Goal: Task Accomplishment & Management: Use online tool/utility

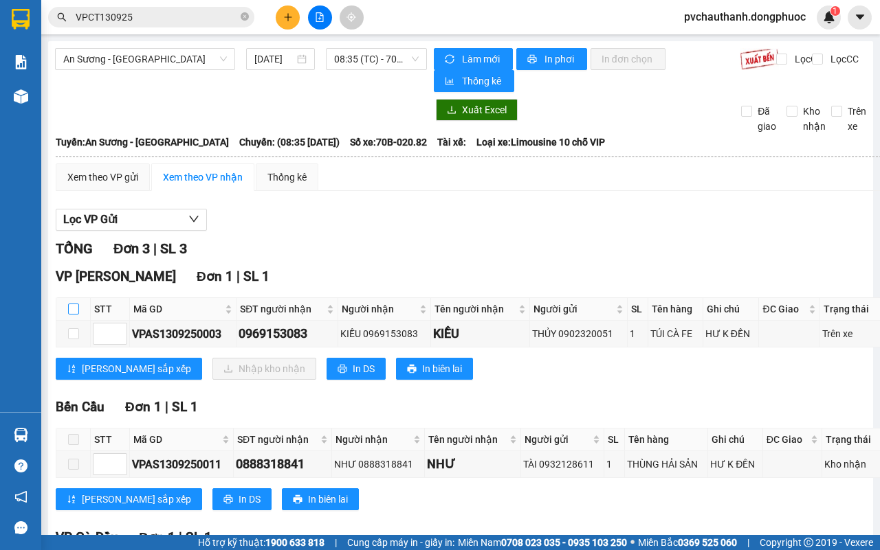
click at [74, 309] on input "checkbox" at bounding box center [73, 309] width 11 height 11
checkbox input "true"
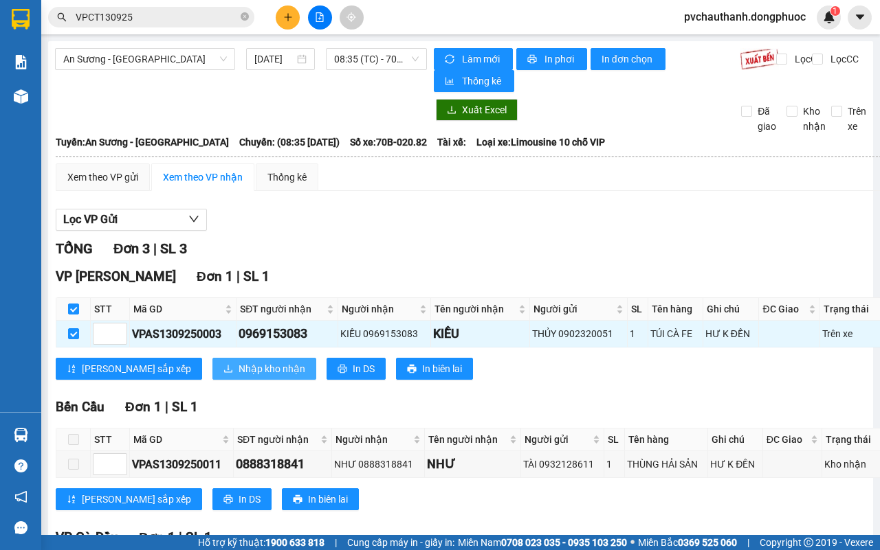
click at [238, 368] on span "Nhập kho nhận" at bounding box center [271, 368] width 67 height 15
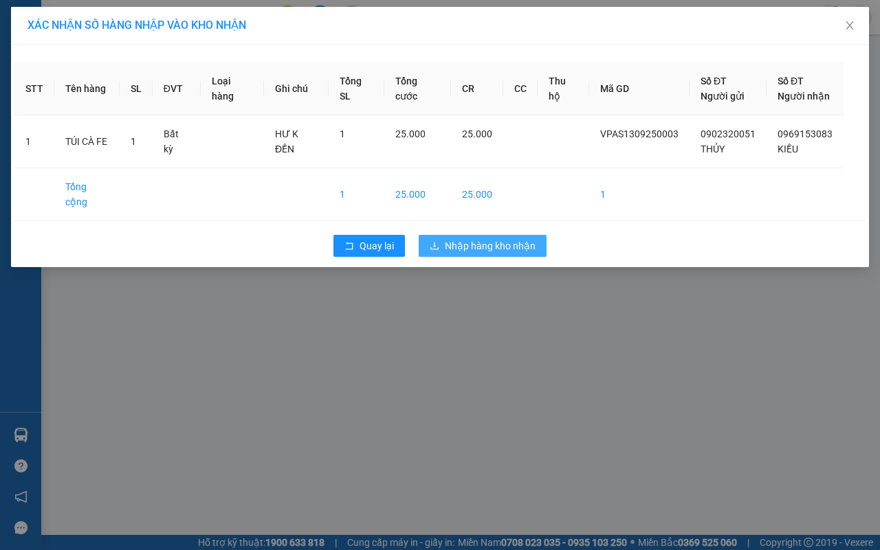
click at [464, 238] on span "Nhập hàng kho nhận" at bounding box center [490, 245] width 91 height 15
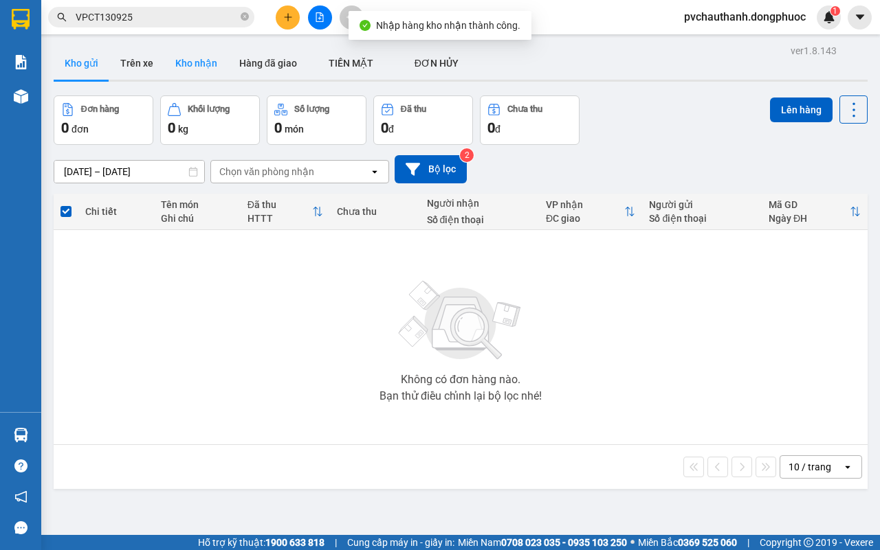
click at [194, 63] on button "Kho nhận" at bounding box center [196, 63] width 64 height 33
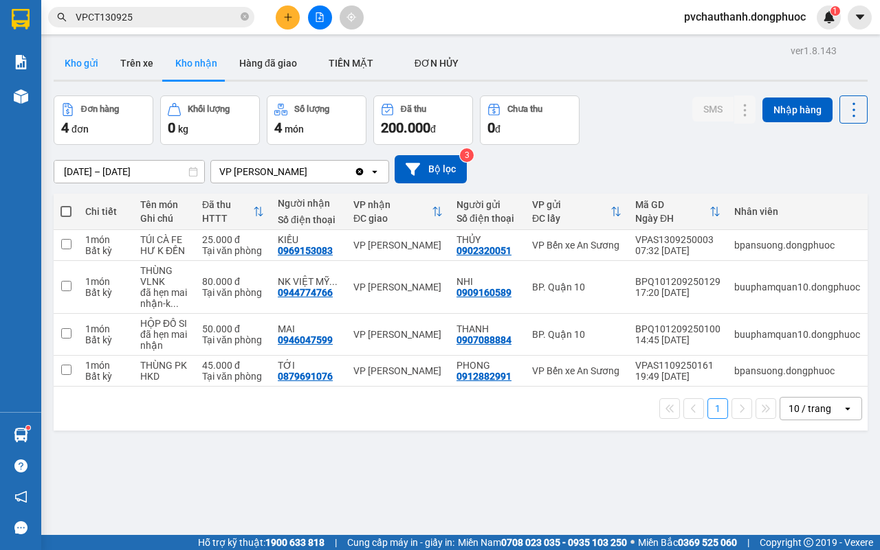
click at [89, 66] on button "Kho gửi" at bounding box center [82, 63] width 56 height 33
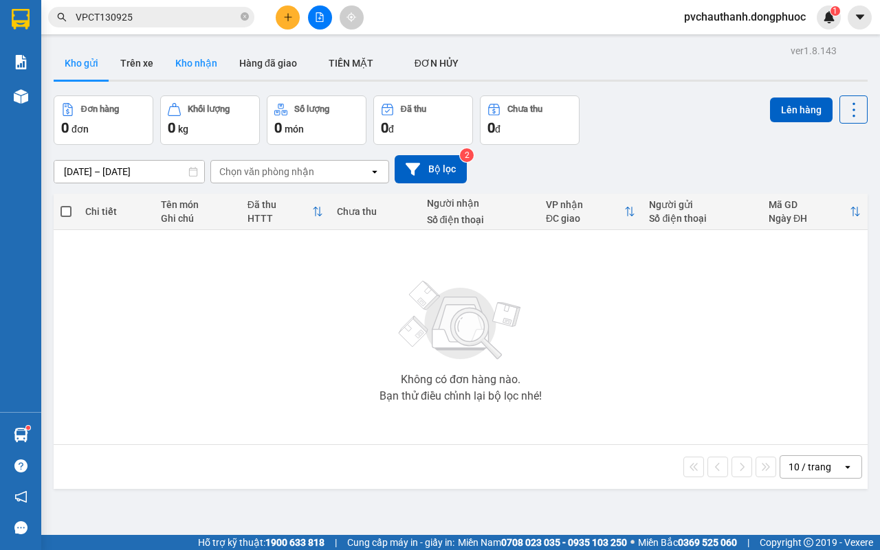
click at [203, 56] on button "Kho nhận" at bounding box center [196, 63] width 64 height 33
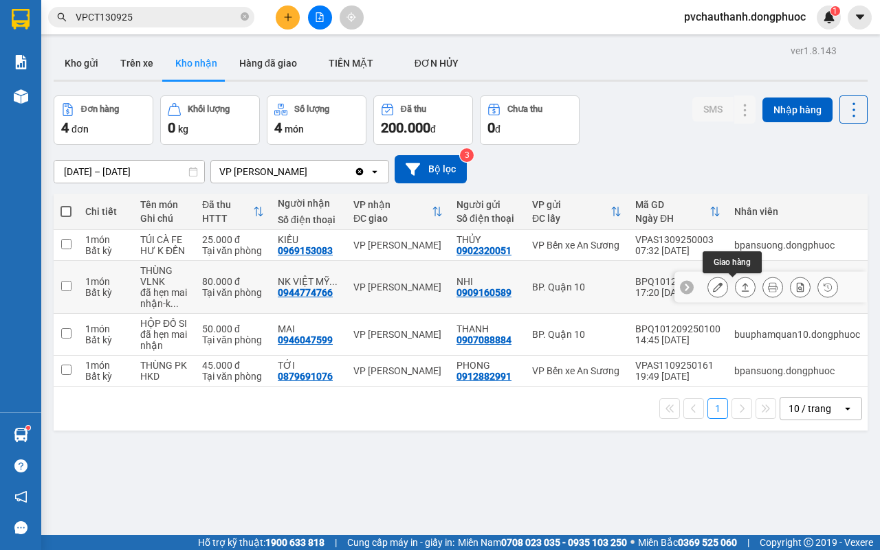
click at [740, 283] on icon at bounding box center [745, 287] width 10 height 10
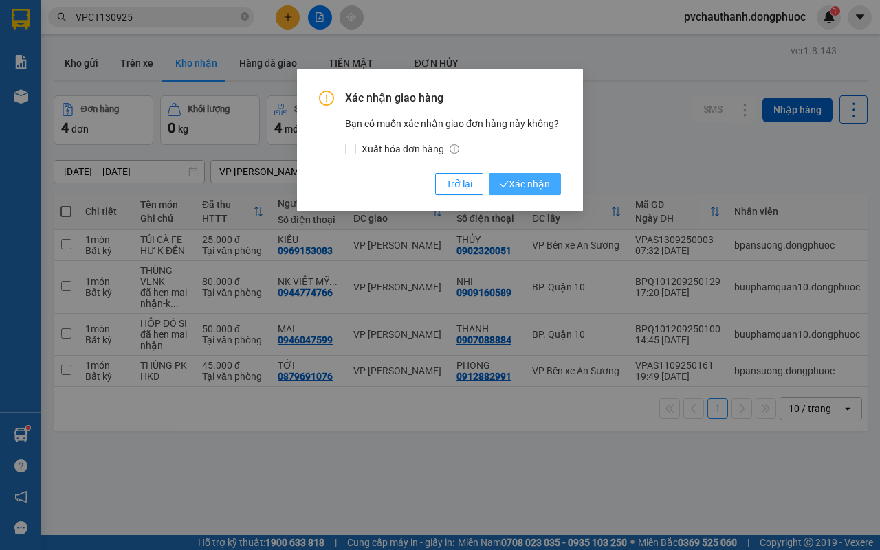
click at [533, 179] on span "Xác nhận" at bounding box center [525, 184] width 50 height 15
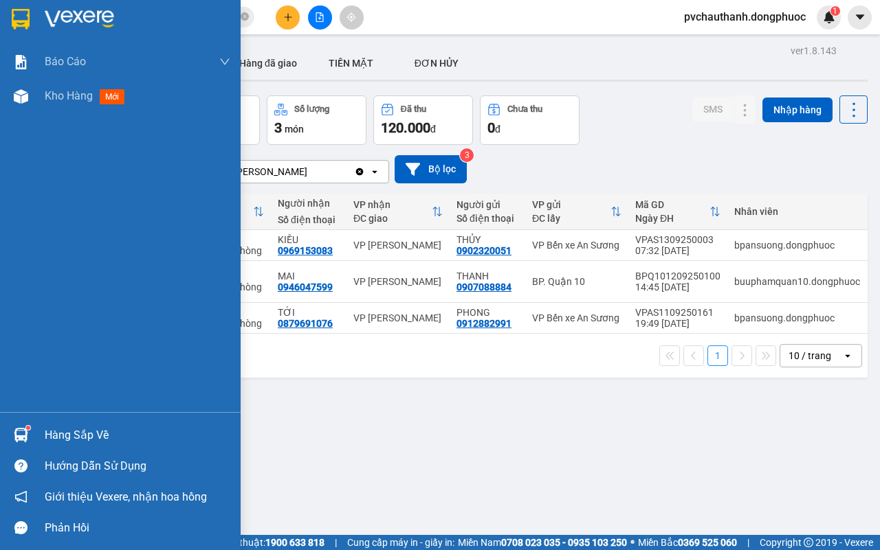
click at [56, 431] on div "Hàng sắp về" at bounding box center [138, 435] width 186 height 21
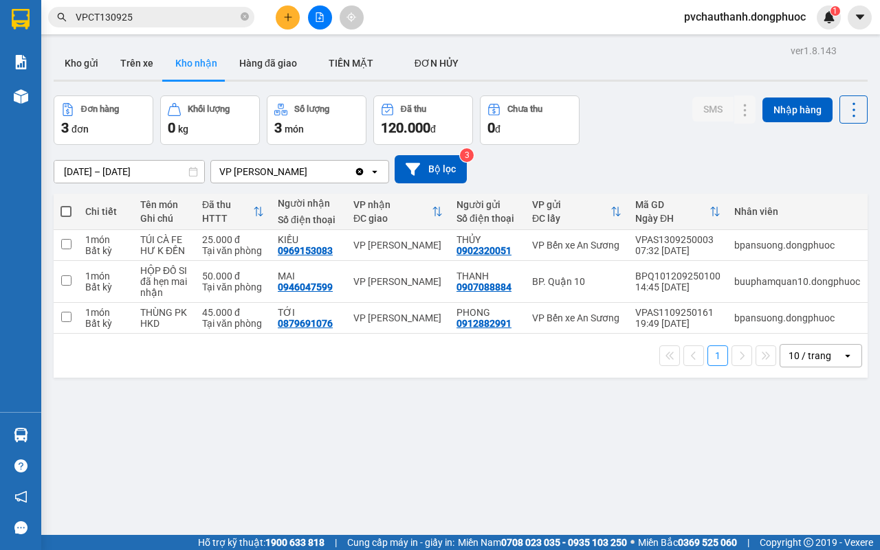
click at [700, 468] on section "Kết quả tìm kiếm ( 2 ) Bộ lọc Mã ĐH Trạng thái Món hàng Tổng cước Chưa cước Nhã…" at bounding box center [440, 275] width 880 height 550
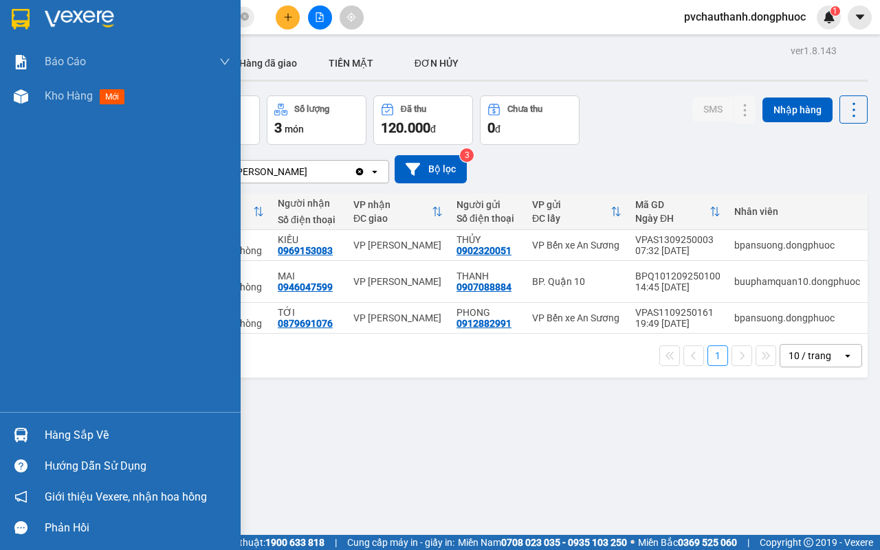
click at [97, 435] on div "Hàng sắp về" at bounding box center [138, 435] width 186 height 21
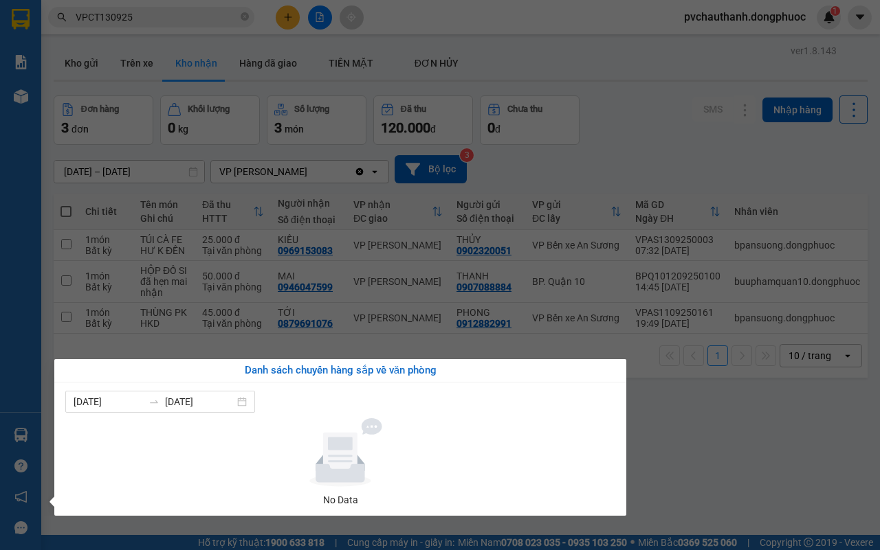
drag, startPoint x: 753, startPoint y: 465, endPoint x: 737, endPoint y: 462, distance: 16.2
click at [750, 465] on section "Kết quả tìm kiếm ( 2 ) Bộ lọc Mã ĐH Trạng thái Món hàng Tổng cước Chưa cước Nhã…" at bounding box center [440, 275] width 880 height 550
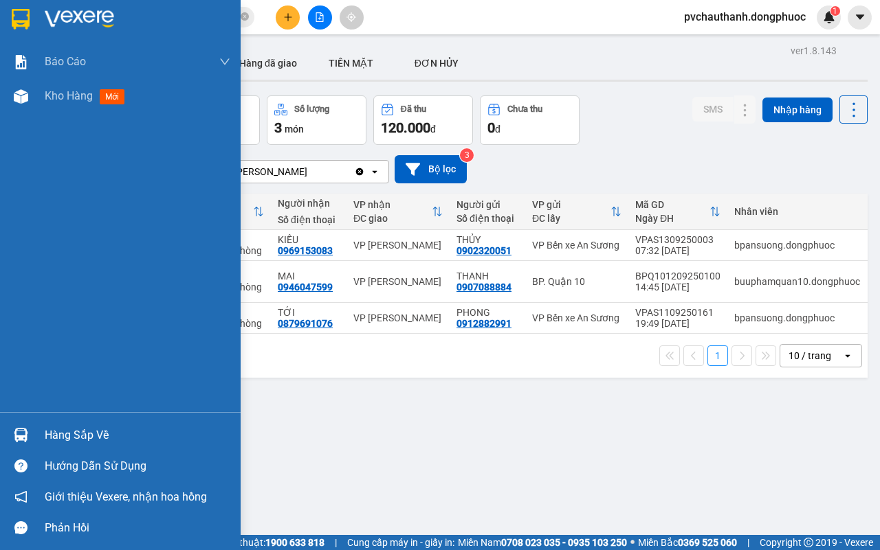
click at [107, 425] on div "Hàng sắp về" at bounding box center [138, 435] width 186 height 21
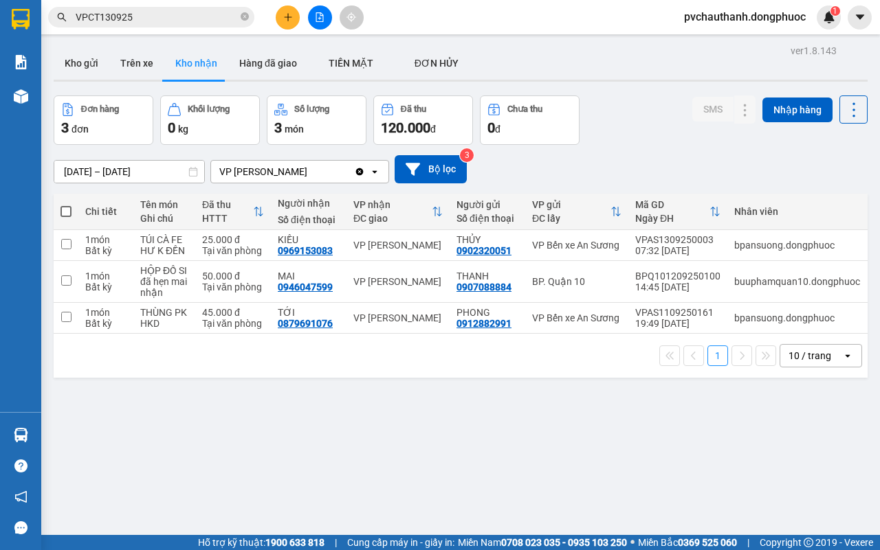
click at [695, 452] on section "Kết quả tìm kiếm ( 2 ) Bộ lọc Mã ĐH Trạng thái Món hàng Tổng cước Chưa cước Nhã…" at bounding box center [440, 275] width 880 height 550
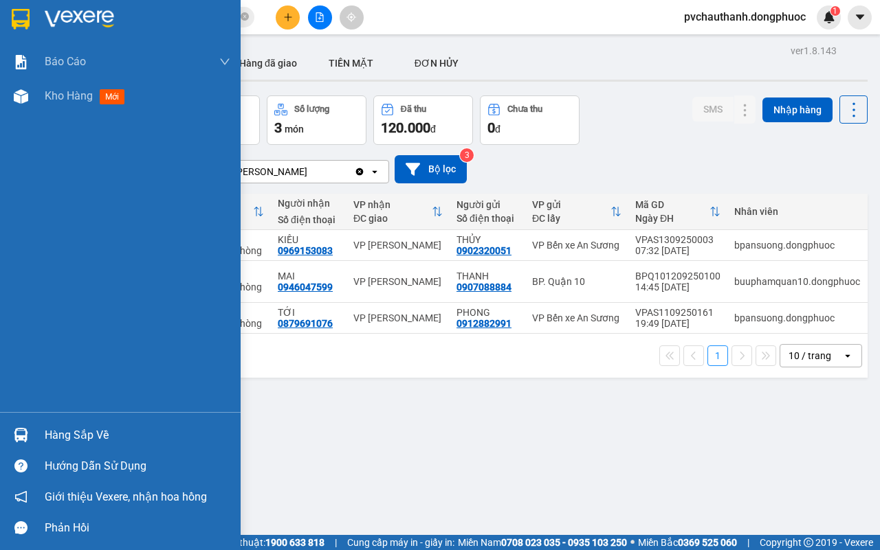
click at [80, 421] on div "Hàng sắp về" at bounding box center [120, 435] width 241 height 31
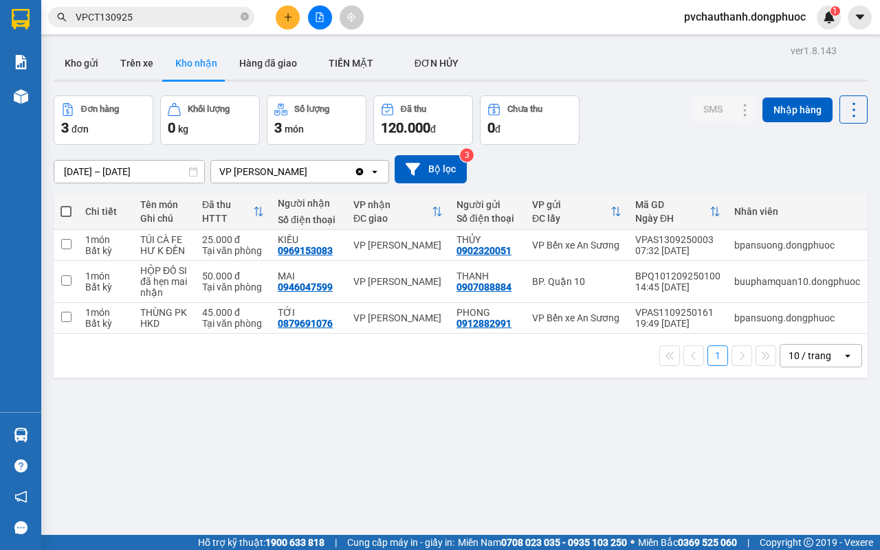
drag, startPoint x: 641, startPoint y: 416, endPoint x: 437, endPoint y: 338, distance: 218.4
click at [614, 421] on section "Kết quả tìm kiếm ( 2 ) Bộ lọc Mã ĐH Trạng thái Món hàng Tổng cước Chưa cước Nhã…" at bounding box center [440, 275] width 880 height 550
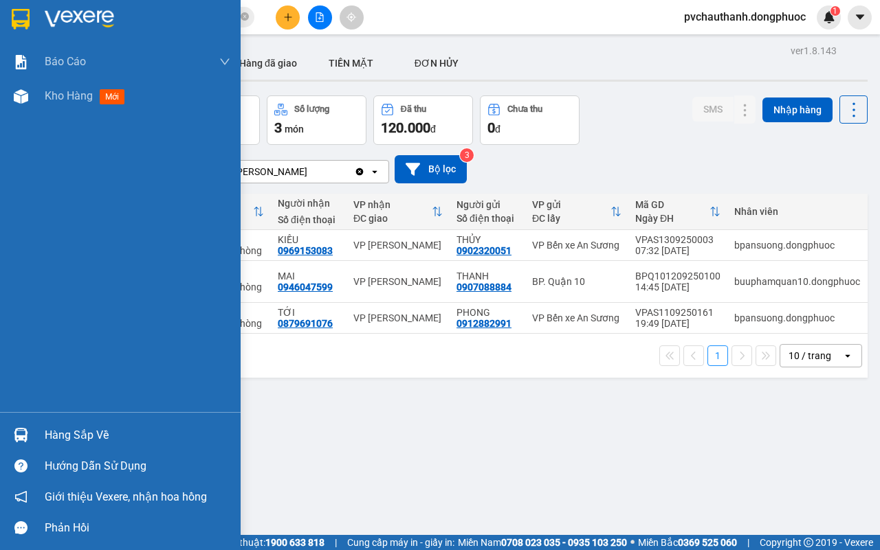
click at [56, 427] on div "Hàng sắp về" at bounding box center [138, 435] width 186 height 21
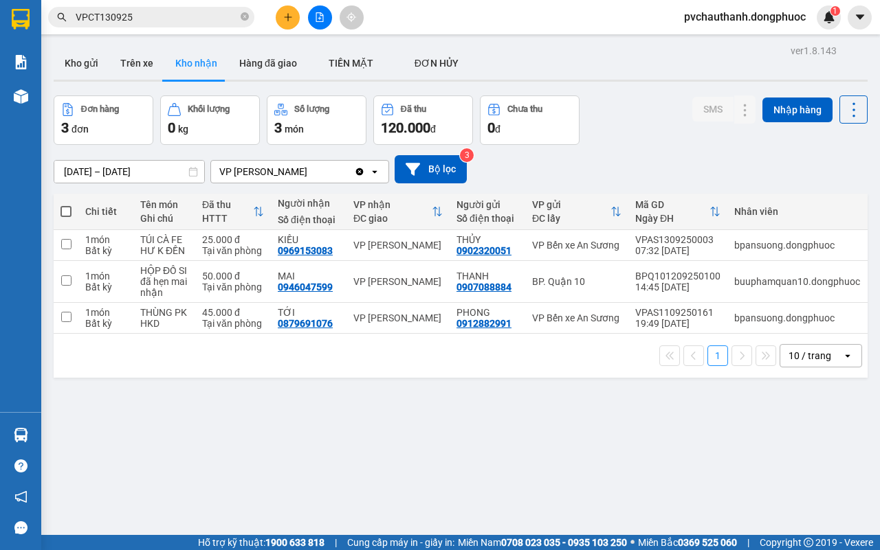
click at [720, 430] on section "Kết quả tìm kiếm ( 2 ) Bộ lọc Mã ĐH Trạng thái Món hàng Tổng cước Chưa cước Nhã…" at bounding box center [440, 275] width 880 height 550
